Goal: Information Seeking & Learning: Learn about a topic

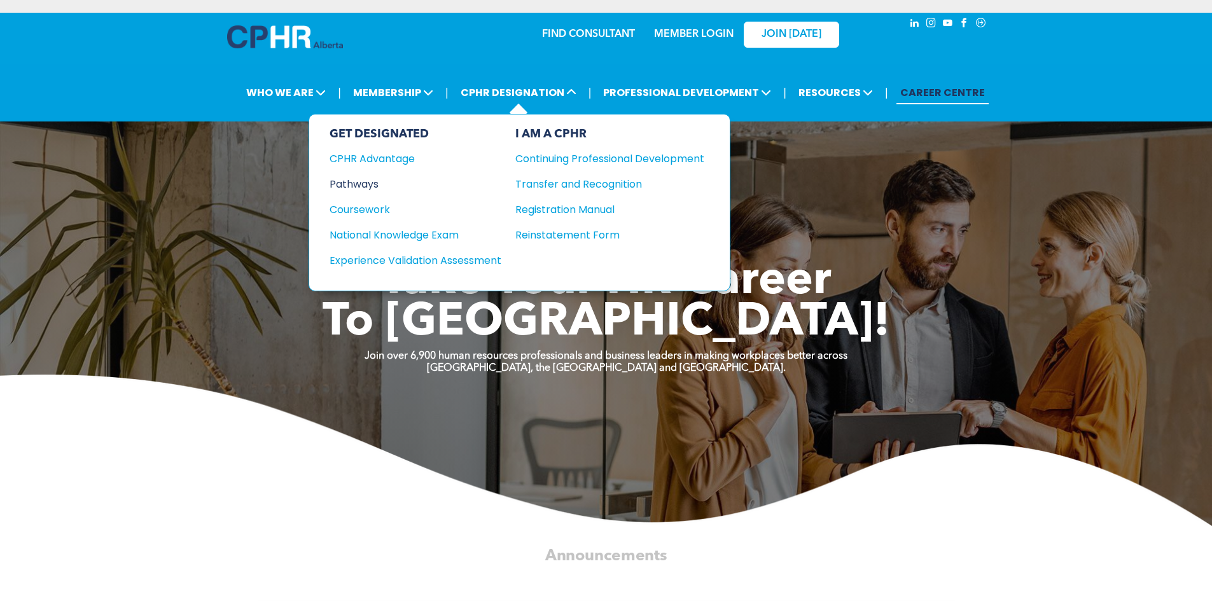
click at [356, 187] on div "Pathways" at bounding box center [406, 184] width 155 height 16
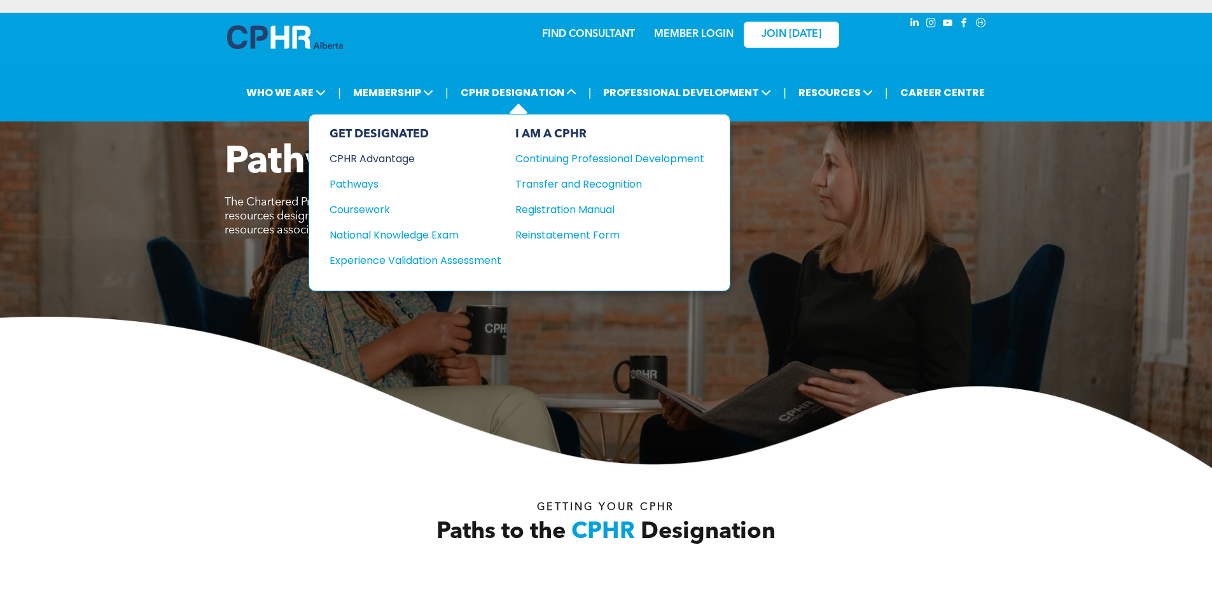
click at [361, 160] on div "CPHR Advantage" at bounding box center [406, 159] width 155 height 16
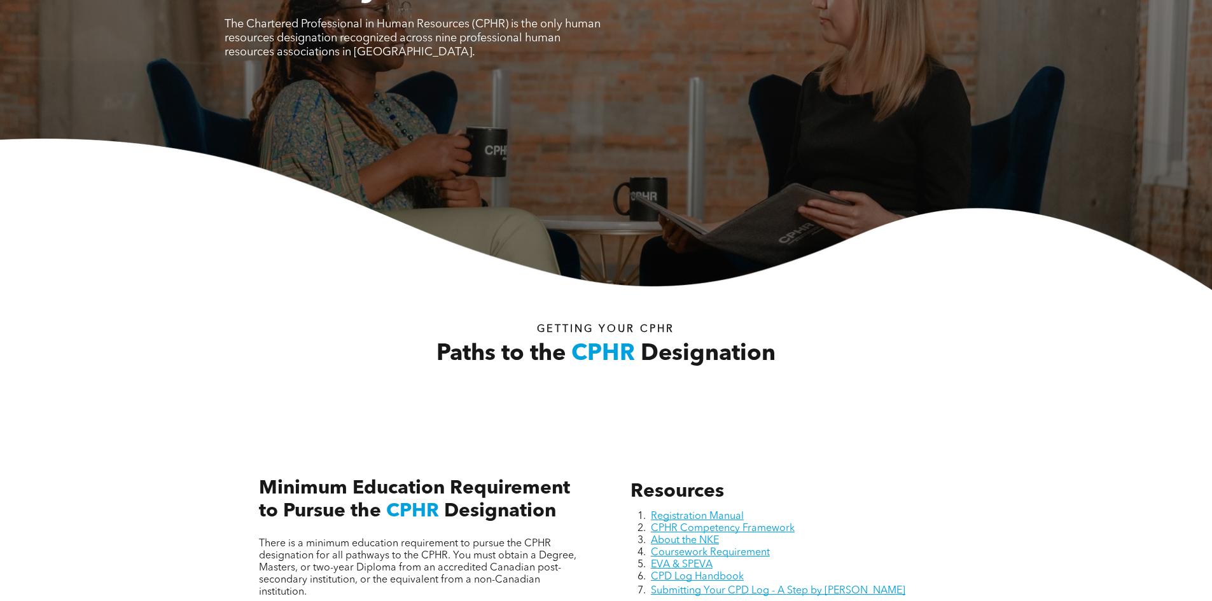
scroll to position [382, 0]
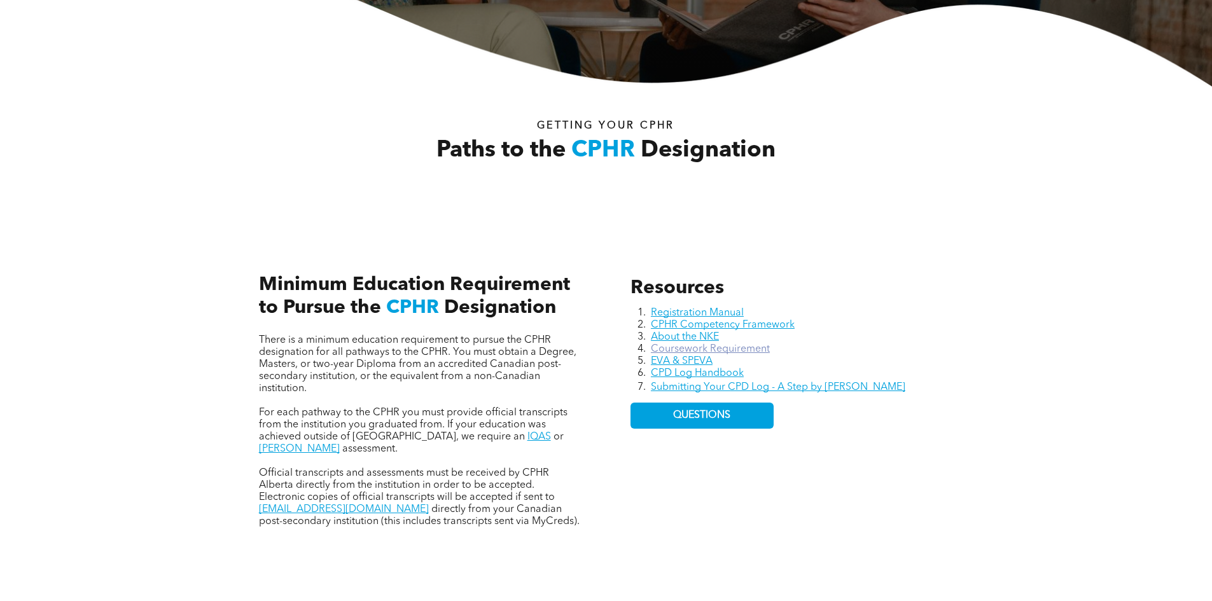
click at [749, 345] on link "Coursework Requirement" at bounding box center [710, 349] width 119 height 10
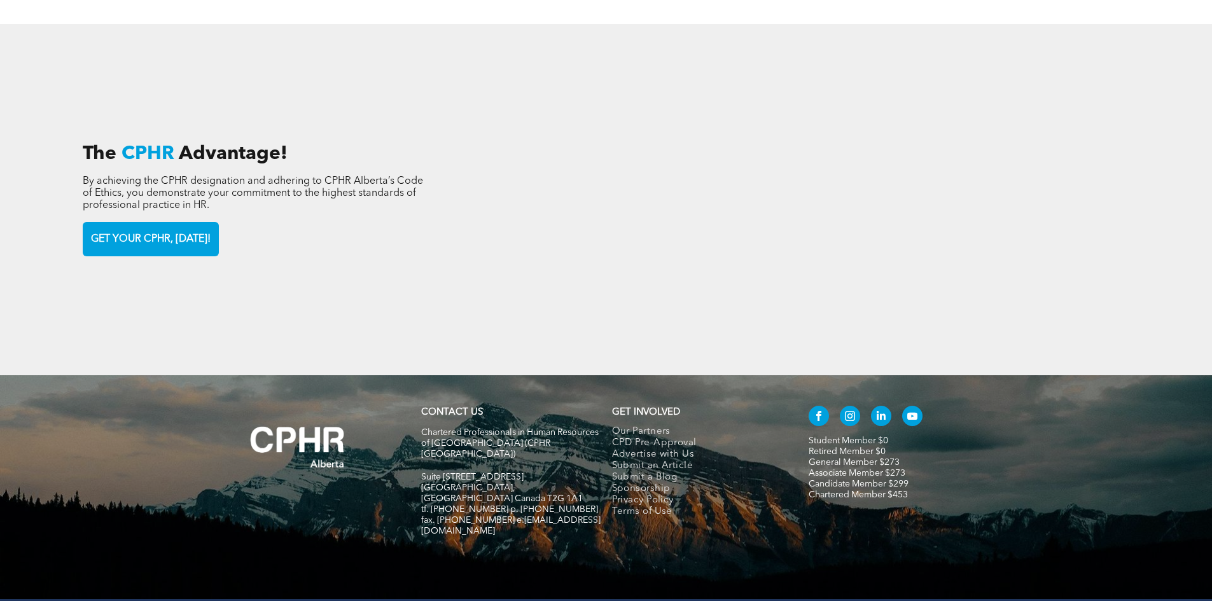
scroll to position [1985, 0]
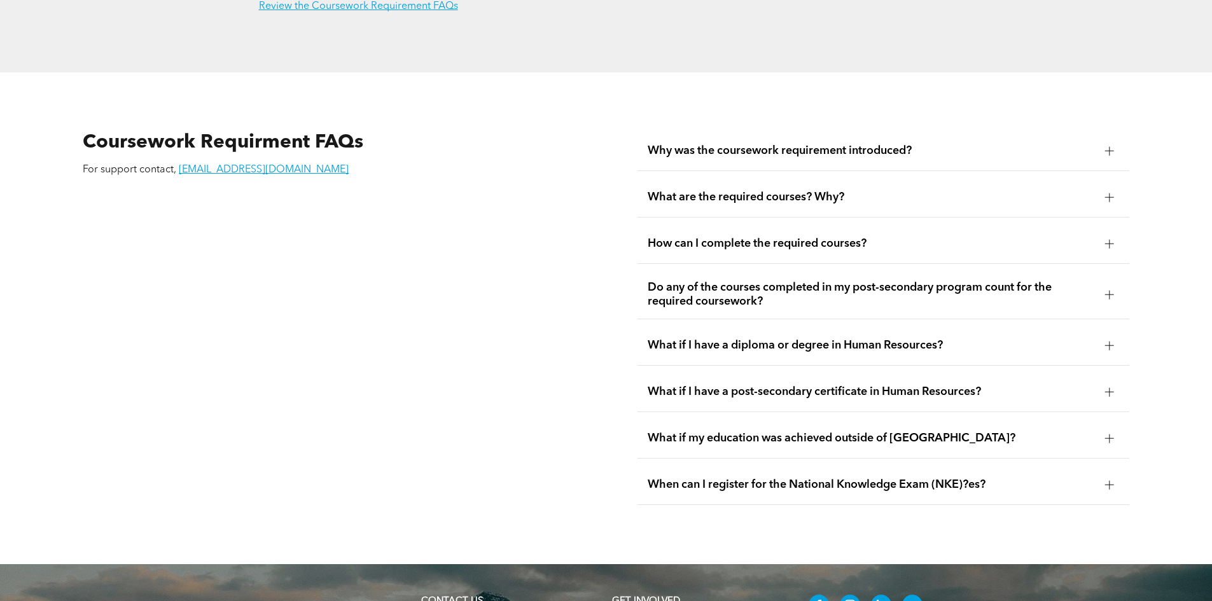
scroll to position [2226, 0]
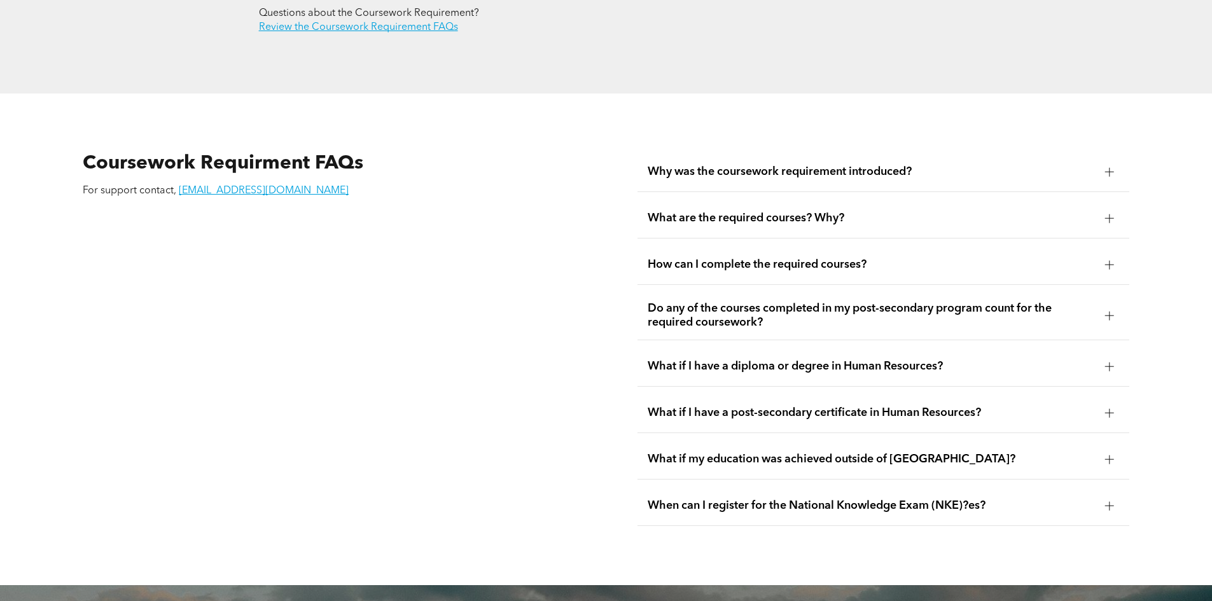
click at [934, 211] on span "What are the required courses? Why?" at bounding box center [871, 218] width 447 height 14
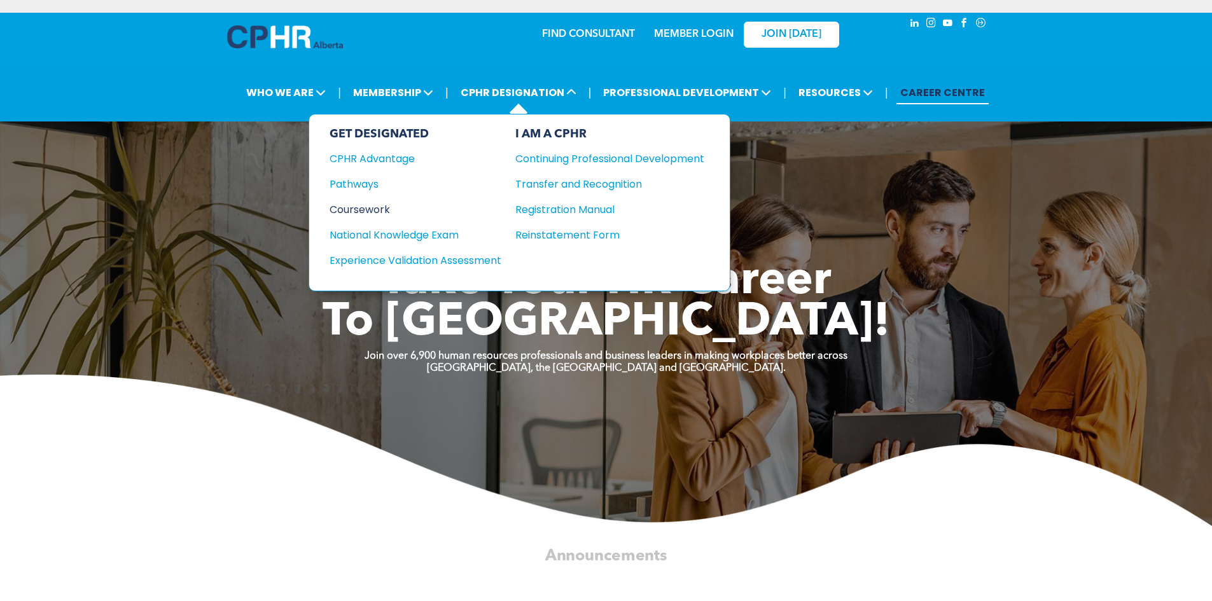
click at [357, 205] on div "Coursework" at bounding box center [406, 210] width 155 height 16
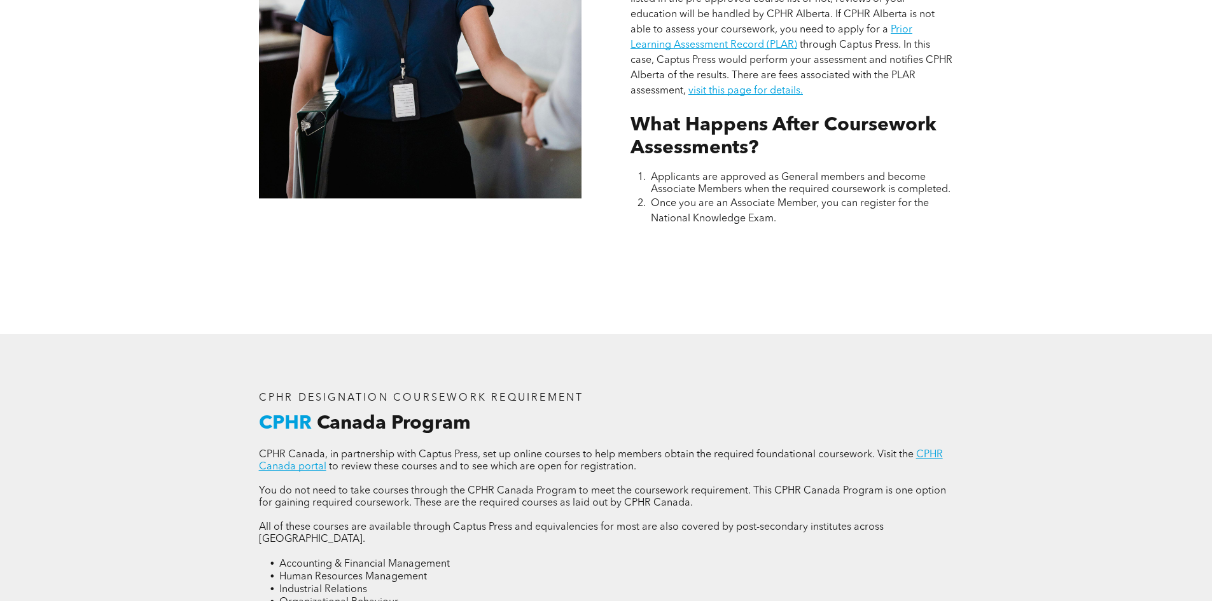
scroll to position [1336, 0]
